Goal: Information Seeking & Learning: Find specific fact

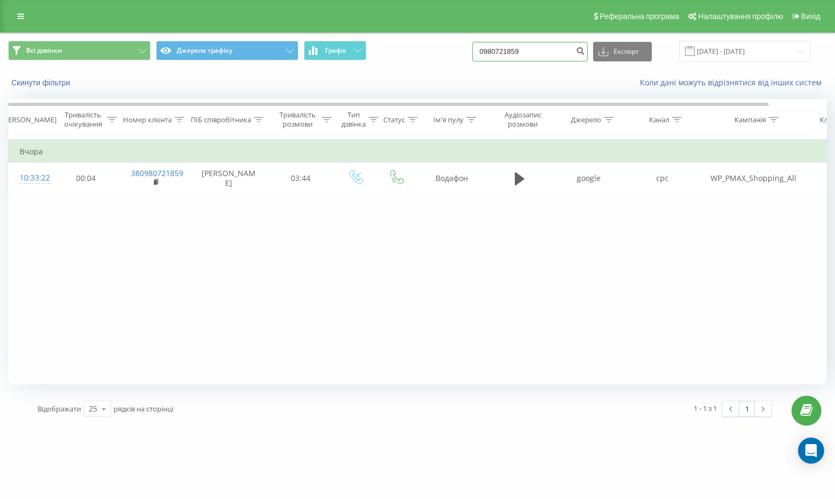
drag, startPoint x: 553, startPoint y: 50, endPoint x: 343, endPoint y: 68, distance: 210.7
click at [344, 68] on div "Всі дзвінки Джерела трафіку Графік 0980721859 Експорт .csv .xls .xlsx [DATE] - …" at bounding box center [418, 51] width 834 height 36
paste input "380684437758"
type input "380684437758"
click at [585, 51] on icon "submit" at bounding box center [580, 49] width 9 height 7
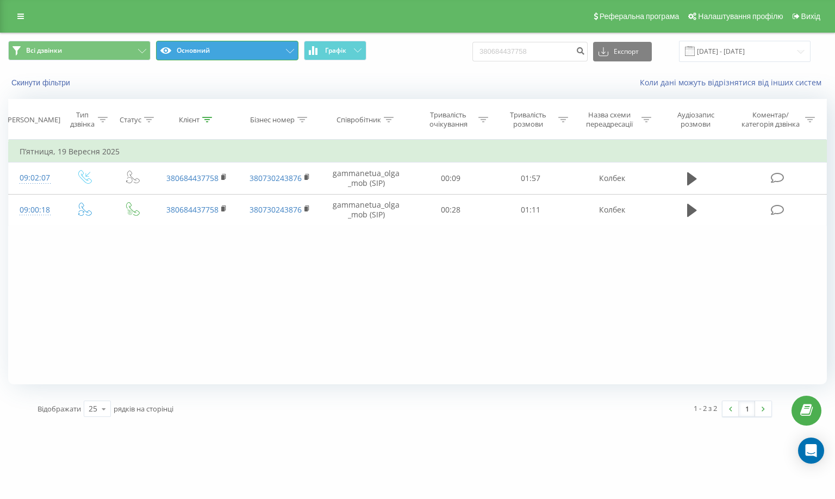
click at [290, 51] on icon at bounding box center [290, 51] width 8 height 4
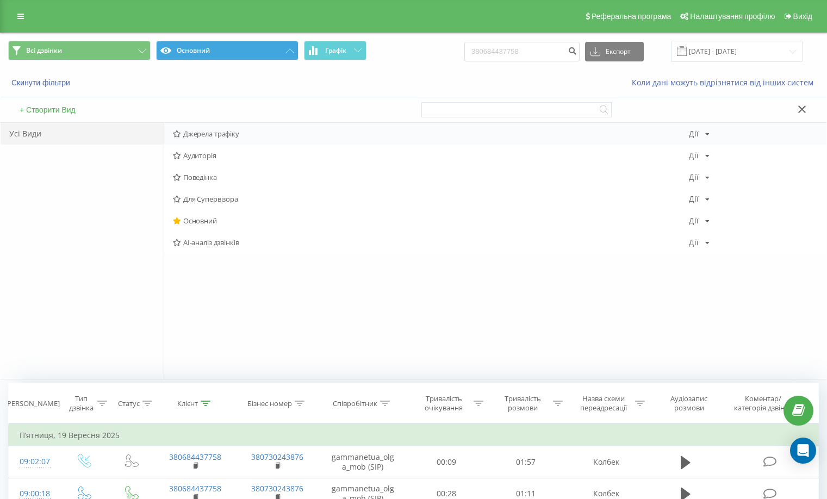
click at [232, 131] on span "Джерела трафіку" at bounding box center [431, 134] width 516 height 8
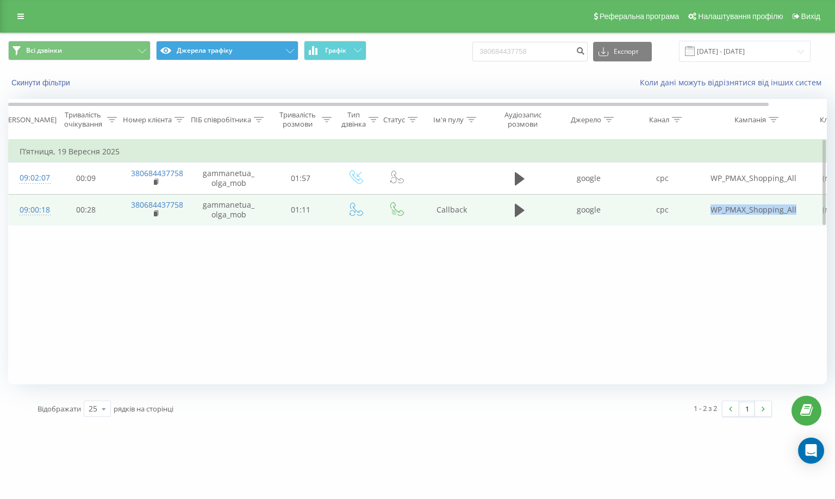
drag, startPoint x: 704, startPoint y: 212, endPoint x: 799, endPoint y: 212, distance: 95.2
click at [799, 212] on td "WP_PMAX_Shopping_All" at bounding box center [753, 210] width 109 height 32
copy td "WP_PMAX_Shopping_All"
